Goal: Transaction & Acquisition: Purchase product/service

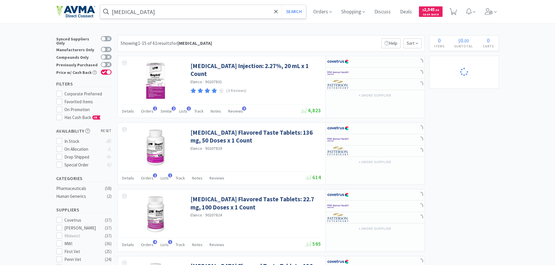
select select "2"
select select "1"
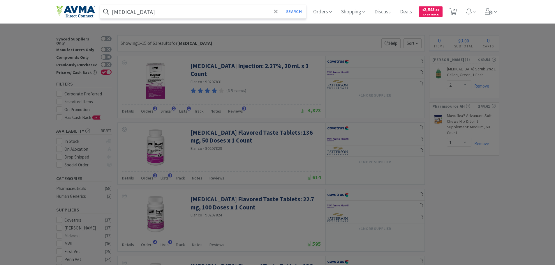
click at [146, 13] on input "[MEDICAL_DATA]" at bounding box center [203, 11] width 206 height 13
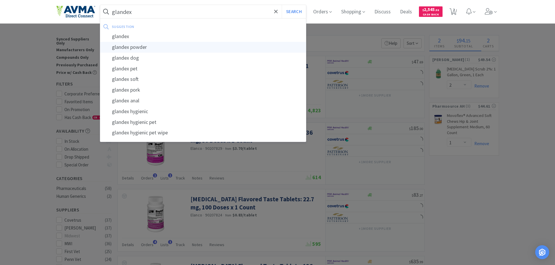
click at [142, 45] on div "glandex powder" at bounding box center [203, 47] width 206 height 11
type input "glandex powder"
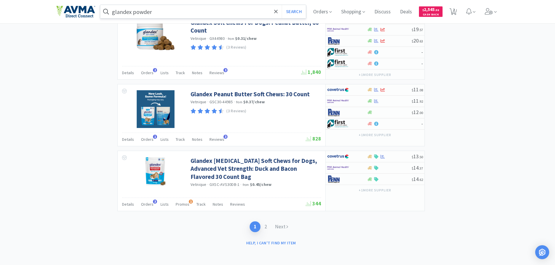
scroll to position [842, 0]
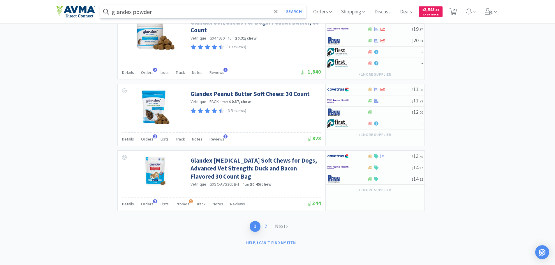
click at [267, 227] on link "2" at bounding box center [265, 226] width 10 height 11
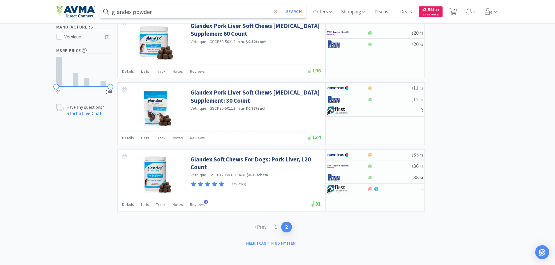
scroll to position [239, 0]
click at [277, 226] on link "1" at bounding box center [276, 226] width 10 height 11
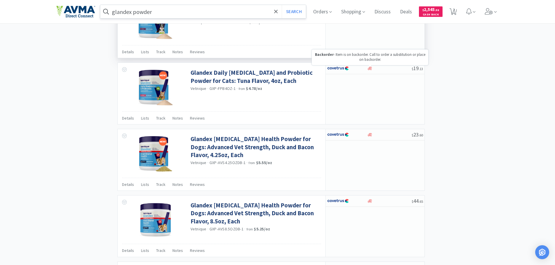
scroll to position [583, 0]
